Goal: Transaction & Acquisition: Purchase product/service

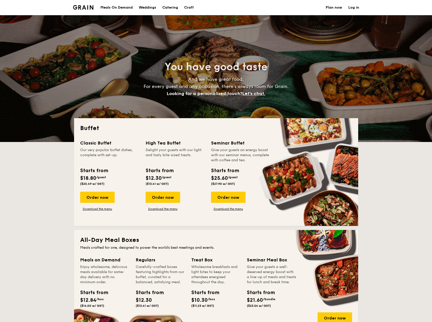
select select
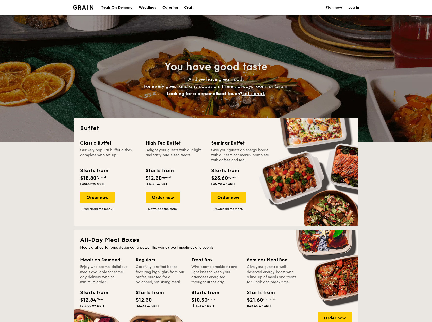
click at [125, 9] on div "Meals On Demand" at bounding box center [116, 7] width 32 height 15
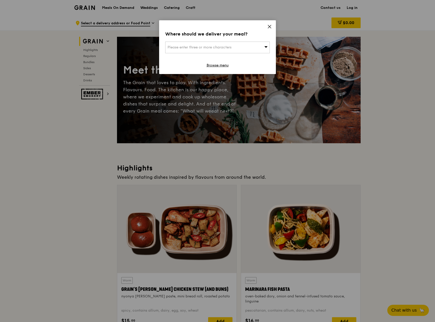
click at [269, 27] on icon at bounding box center [269, 26] width 5 height 5
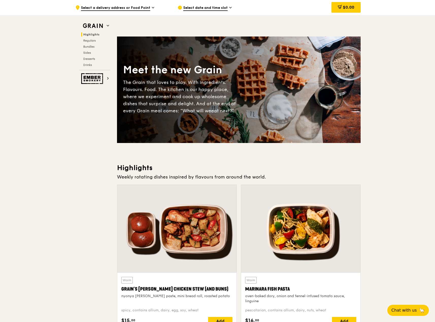
scroll to position [178, 0]
